Goal: Transaction & Acquisition: Register for event/course

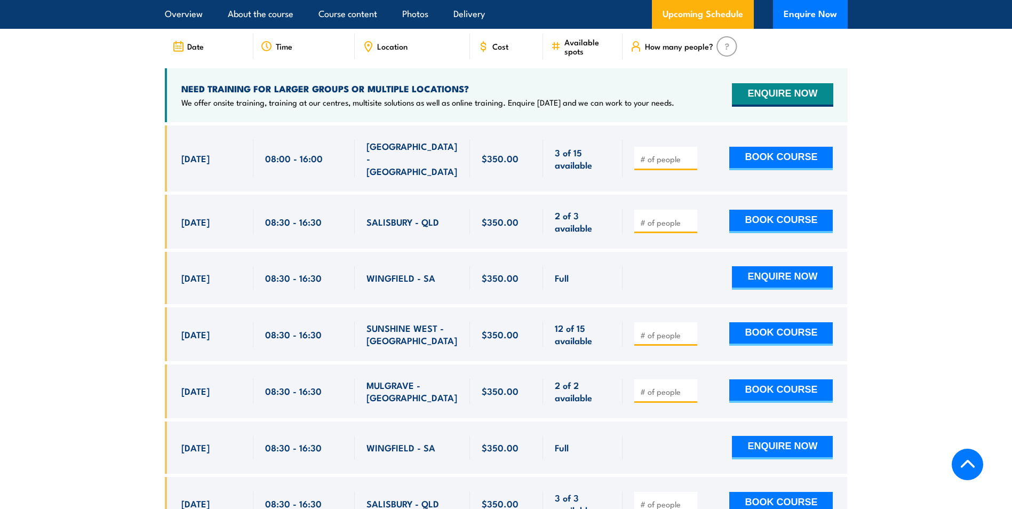
scroll to position [1866, 0]
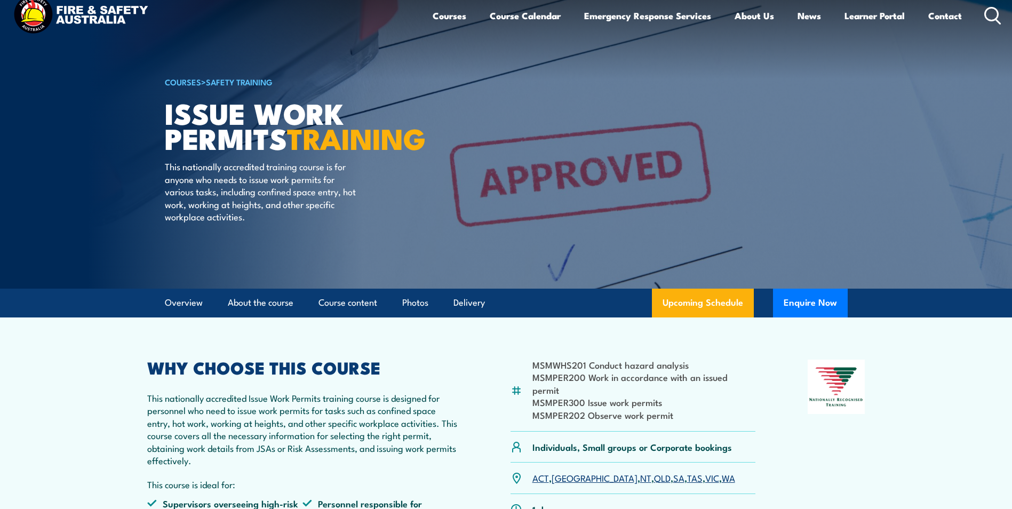
scroll to position [0, 0]
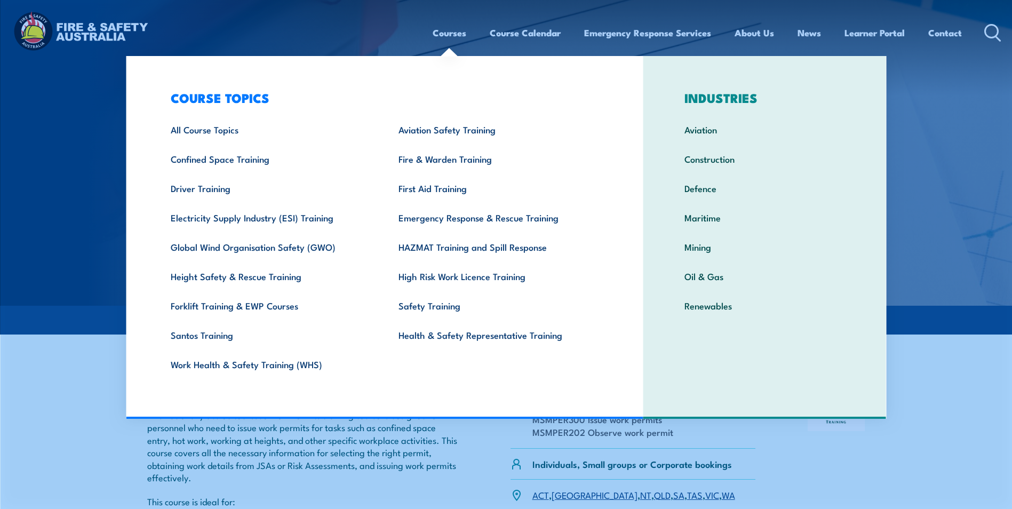
click at [927, 101] on img at bounding box center [506, 153] width 1012 height 306
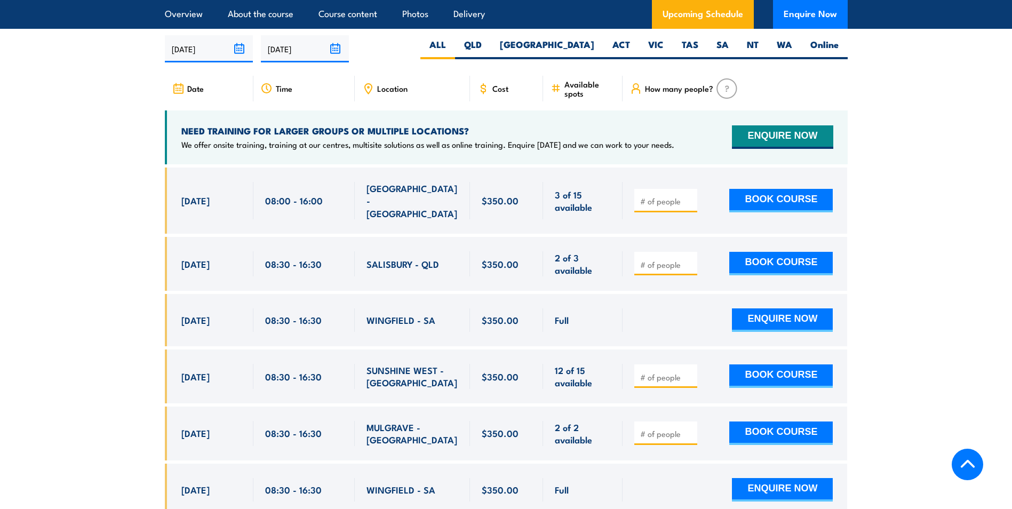
scroll to position [1866, 0]
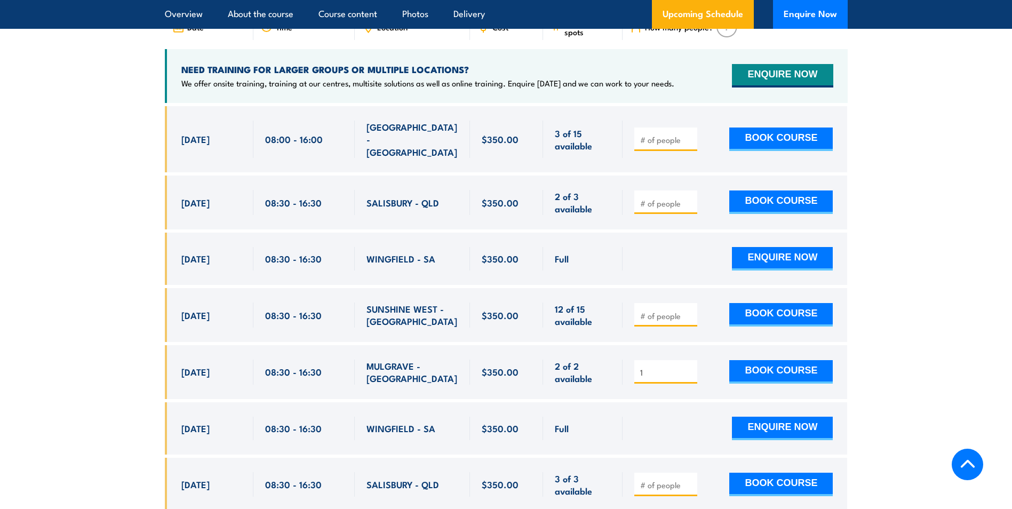
click at [690, 367] on input "1" at bounding box center [666, 372] width 53 height 11
type input "2"
click at [690, 367] on input "2" at bounding box center [666, 372] width 53 height 11
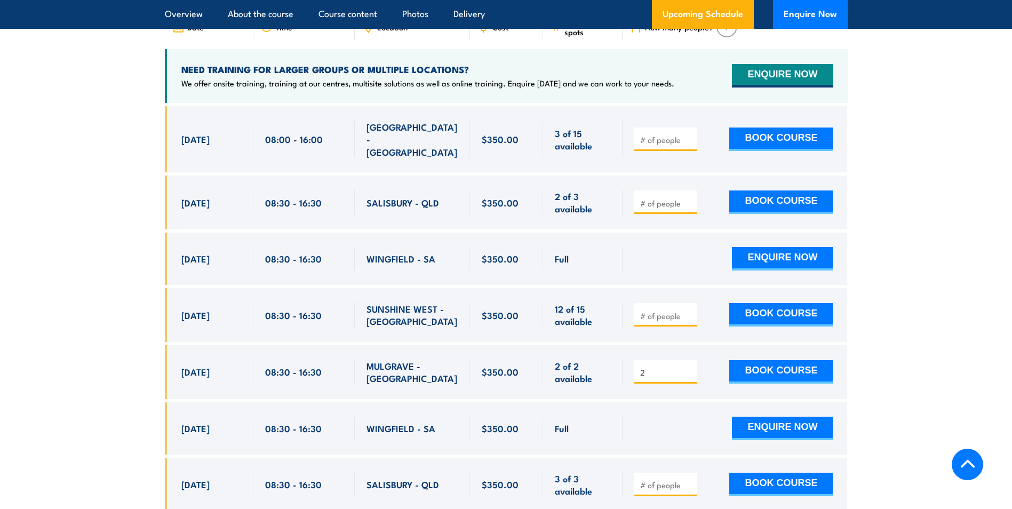
click at [690, 367] on input "2" at bounding box center [666, 372] width 53 height 11
click at [774, 360] on button "BOOK COURSE" at bounding box center [780, 371] width 103 height 23
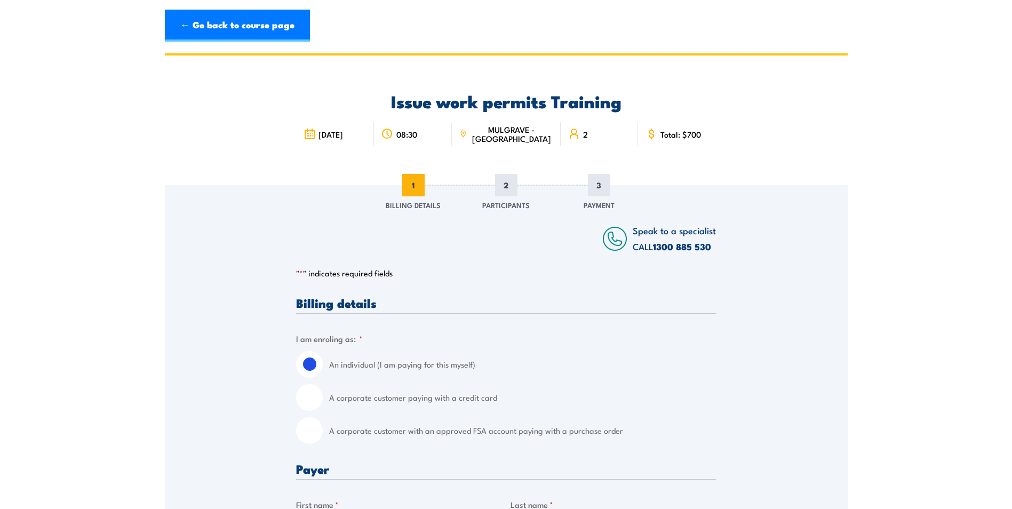
click at [480, 396] on label "A corporate customer paying with a credit card" at bounding box center [522, 397] width 387 height 27
click at [323, 396] on input "A corporate customer paying with a credit card" at bounding box center [309, 397] width 27 height 27
radio input "true"
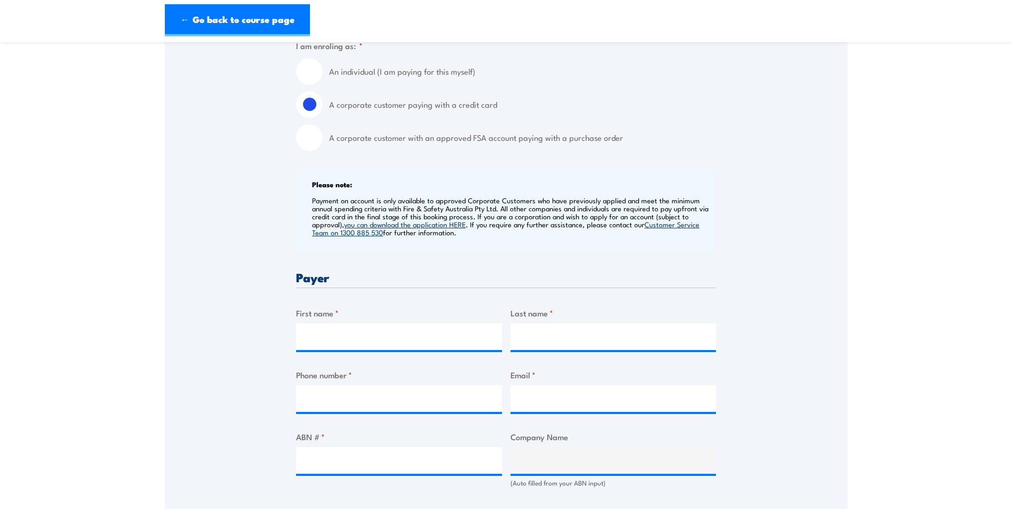
scroll to position [267, 0]
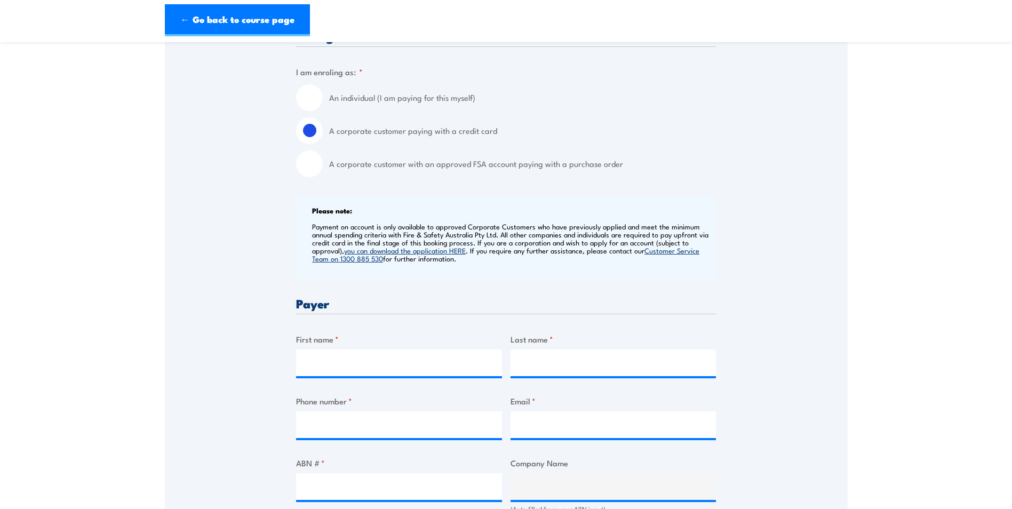
click at [312, 94] on input "An individual (I am paying for this myself)" at bounding box center [309, 97] width 27 height 27
radio input "true"
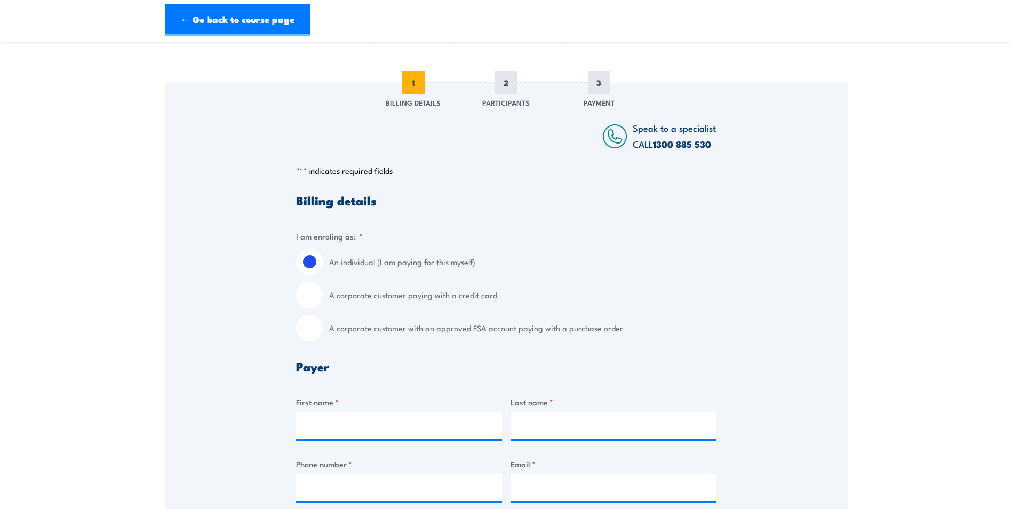
scroll to position [53, 0]
